Goal: Information Seeking & Learning: Learn about a topic

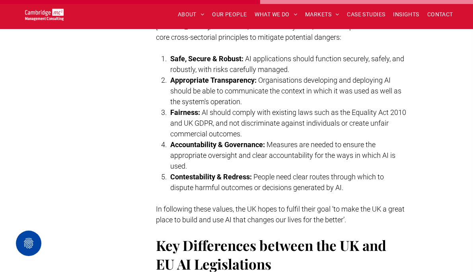
scroll to position [1742, 0]
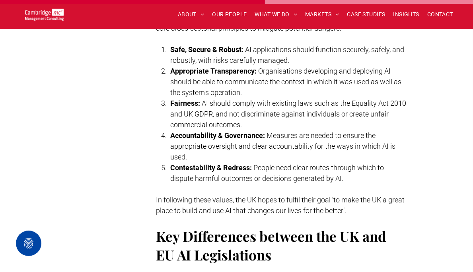
drag, startPoint x: 125, startPoint y: 55, endPoint x: 142, endPoint y: 59, distance: 17.4
drag, startPoint x: 136, startPoint y: 51, endPoint x: 172, endPoint y: 158, distance: 113.0
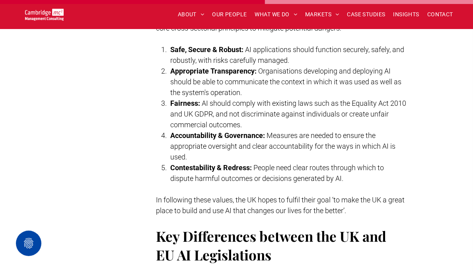
copy div "The primary difference between the EU and UK’s respective approaches to AI regu…"
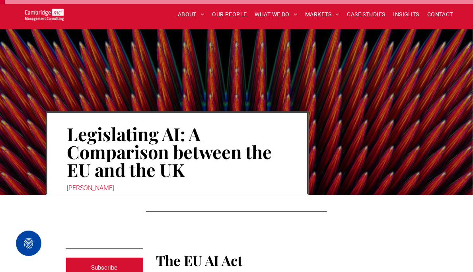
scroll to position [68, 0]
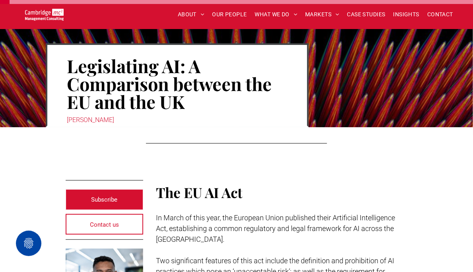
drag, startPoint x: 84, startPoint y: 104, endPoint x: 40, endPoint y: 104, distance: 43.8
click at [67, 115] on div "Rachi Weerasinghe" at bounding box center [177, 120] width 221 height 11
copy div "Weerasinghe"
click at [125, 115] on div "Rachi Weerasinghe" at bounding box center [177, 120] width 221 height 11
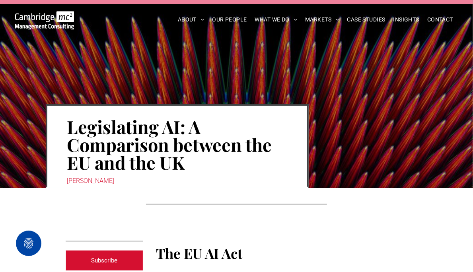
scroll to position [0, 0]
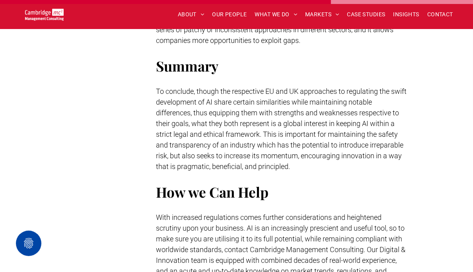
scroll to position [2227, 0]
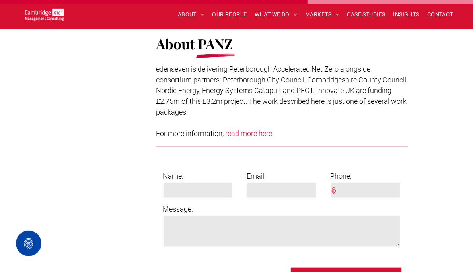
scroll to position [1669, 0]
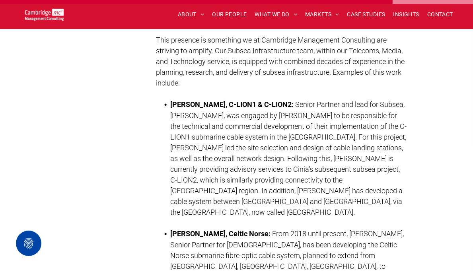
scroll to position [4291, 0]
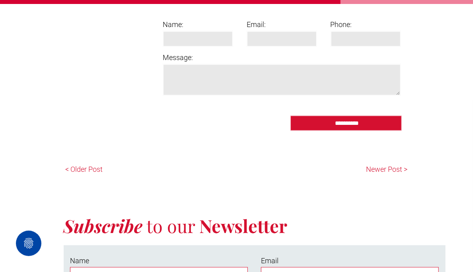
scroll to position [1737, 0]
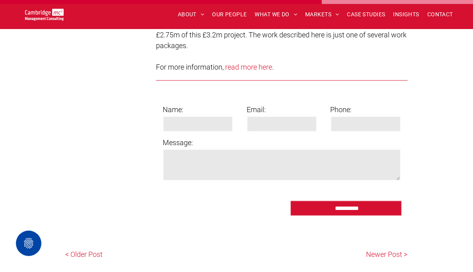
click at [66, 249] on p "< Older Post" at bounding box center [151, 254] width 171 height 11
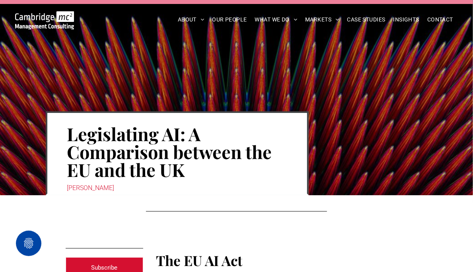
click at [156, 144] on h1 "Legislating AI: A Comparison between the EU and the UK" at bounding box center [177, 151] width 221 height 55
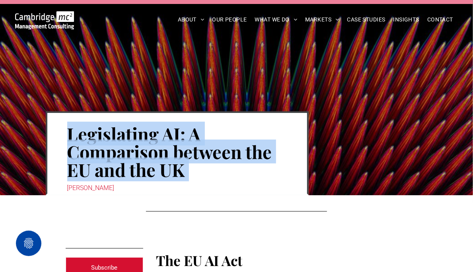
click at [156, 144] on h1 "Legislating AI: A Comparison between the EU and the UK" at bounding box center [177, 151] width 221 height 55
copy div "Legislating AI: A Comparison between the EU and the UK"
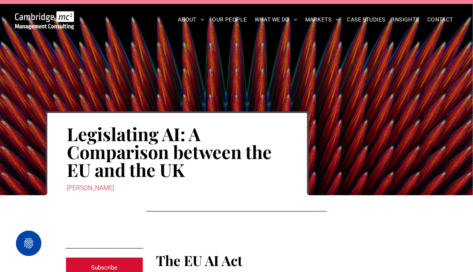
click at [239, 183] on div "Rachi Weerasinghe" at bounding box center [177, 188] width 221 height 11
click at [238, 130] on h1 "Legislating AI: A Comparison between the EU and the UK" at bounding box center [177, 151] width 221 height 55
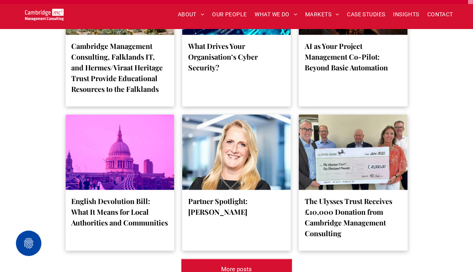
scroll to position [3143, 0]
